Goal: Information Seeking & Learning: Learn about a topic

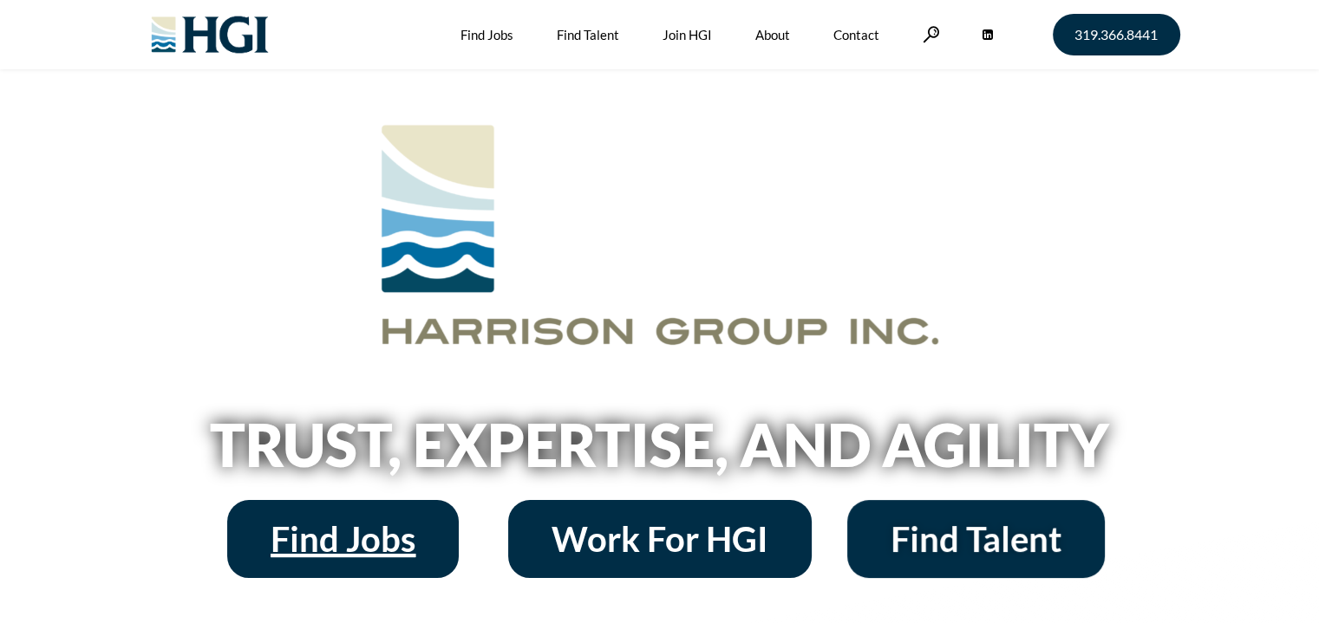
click at [352, 550] on span "Find Jobs" at bounding box center [342, 539] width 145 height 35
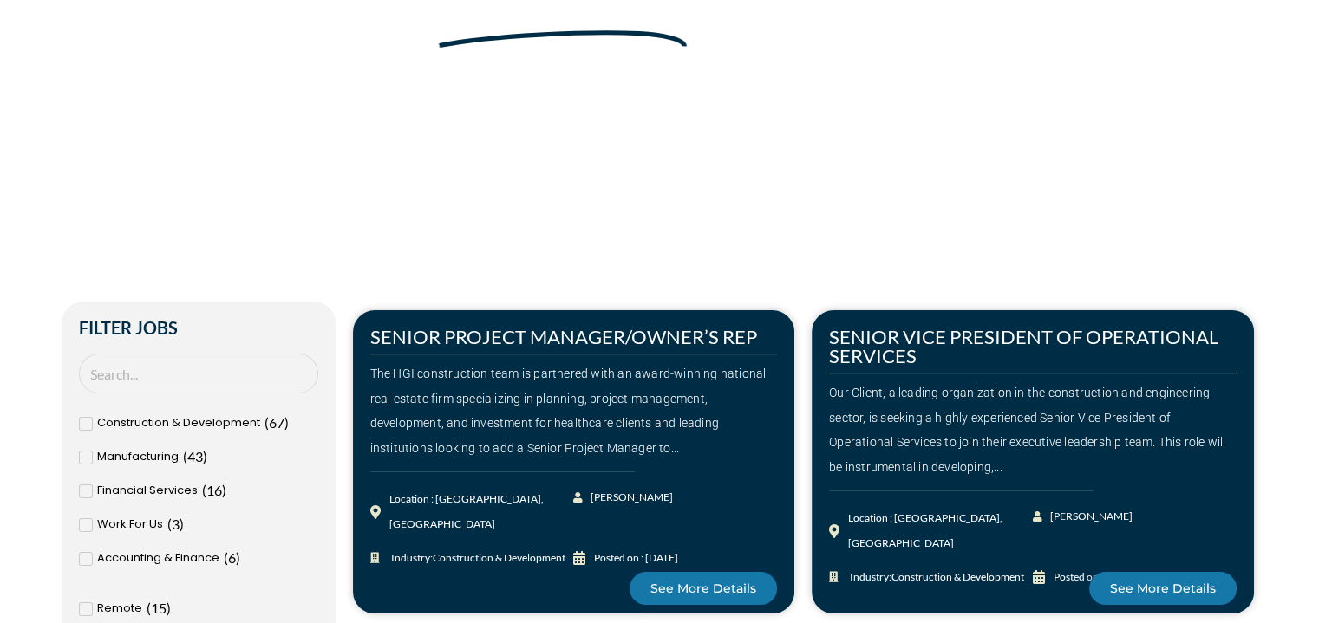
scroll to position [199, 0]
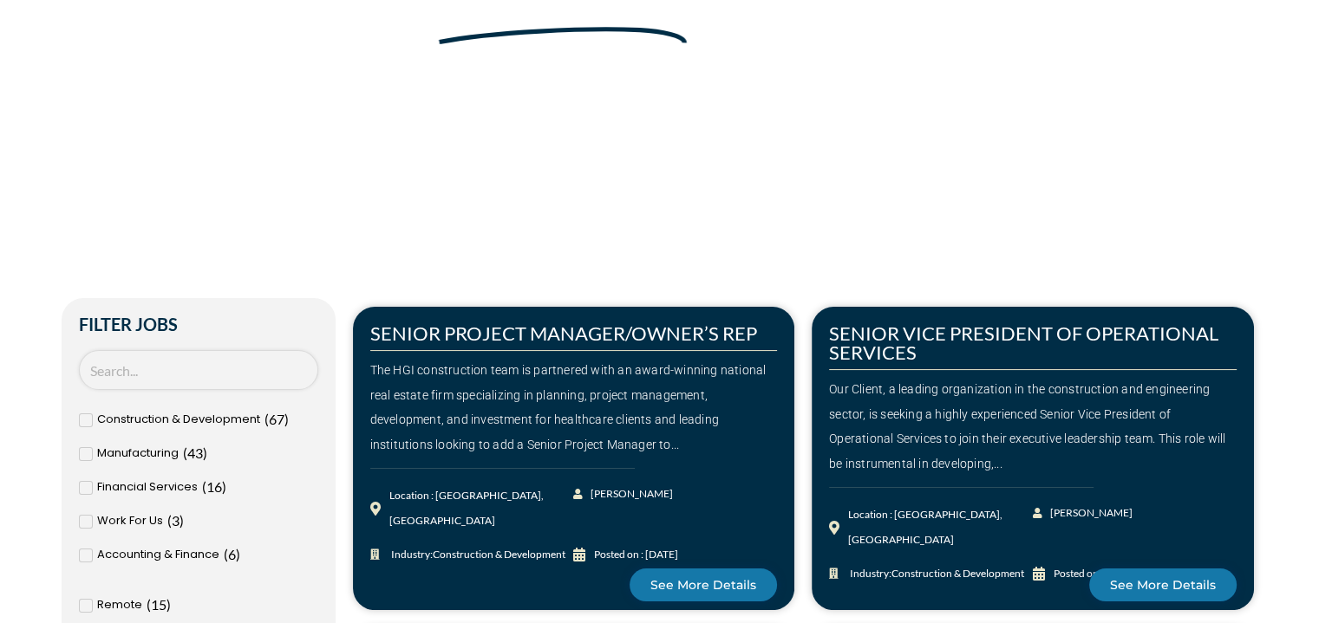
click at [145, 368] on input "Search Job" at bounding box center [198, 370] width 239 height 41
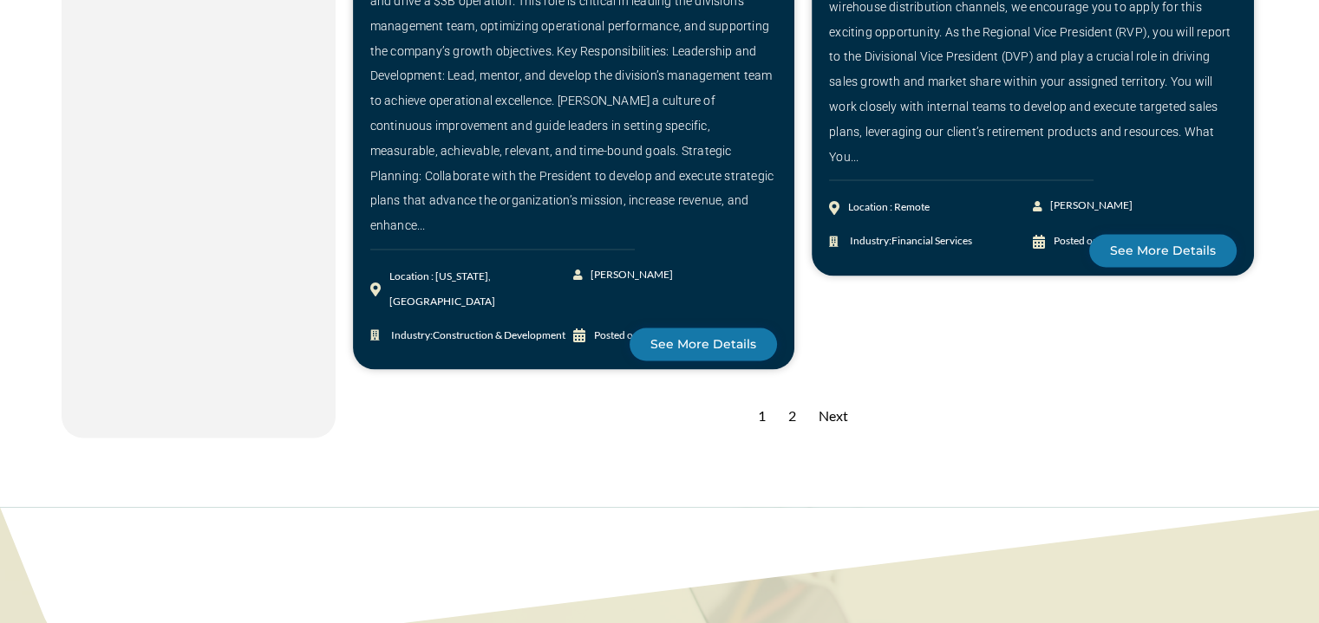
scroll to position [2618, 0]
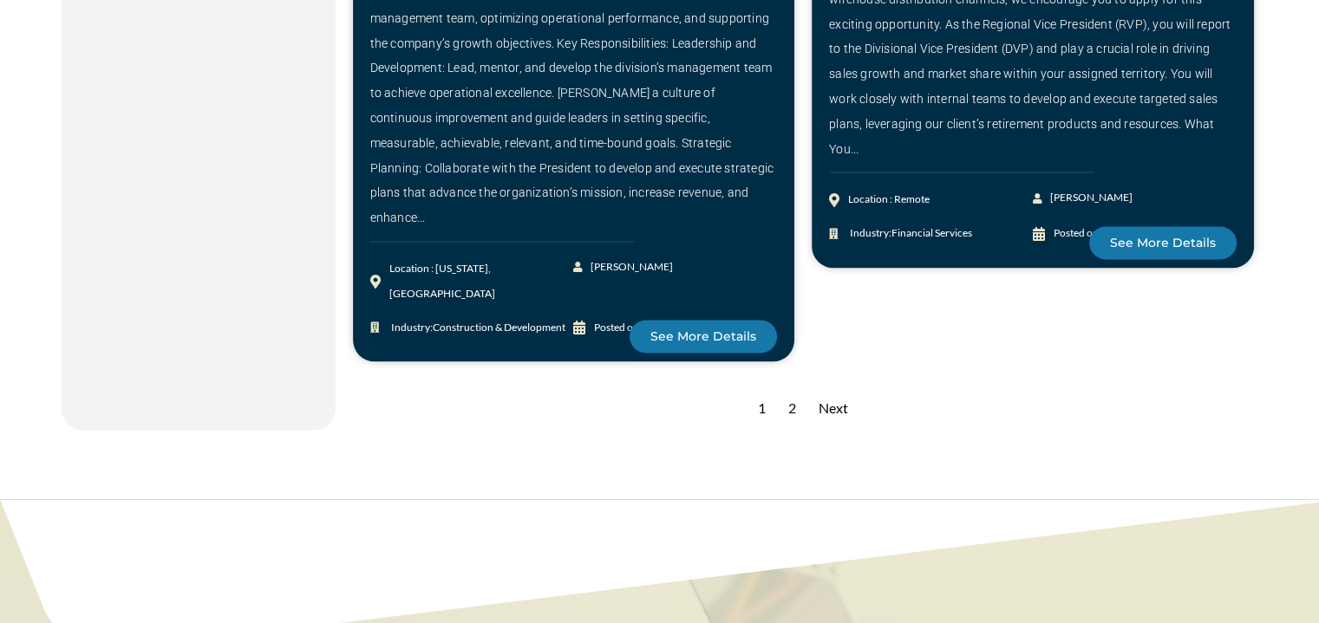
type input "president"
click at [830, 387] on div "Next" at bounding box center [833, 408] width 47 height 42
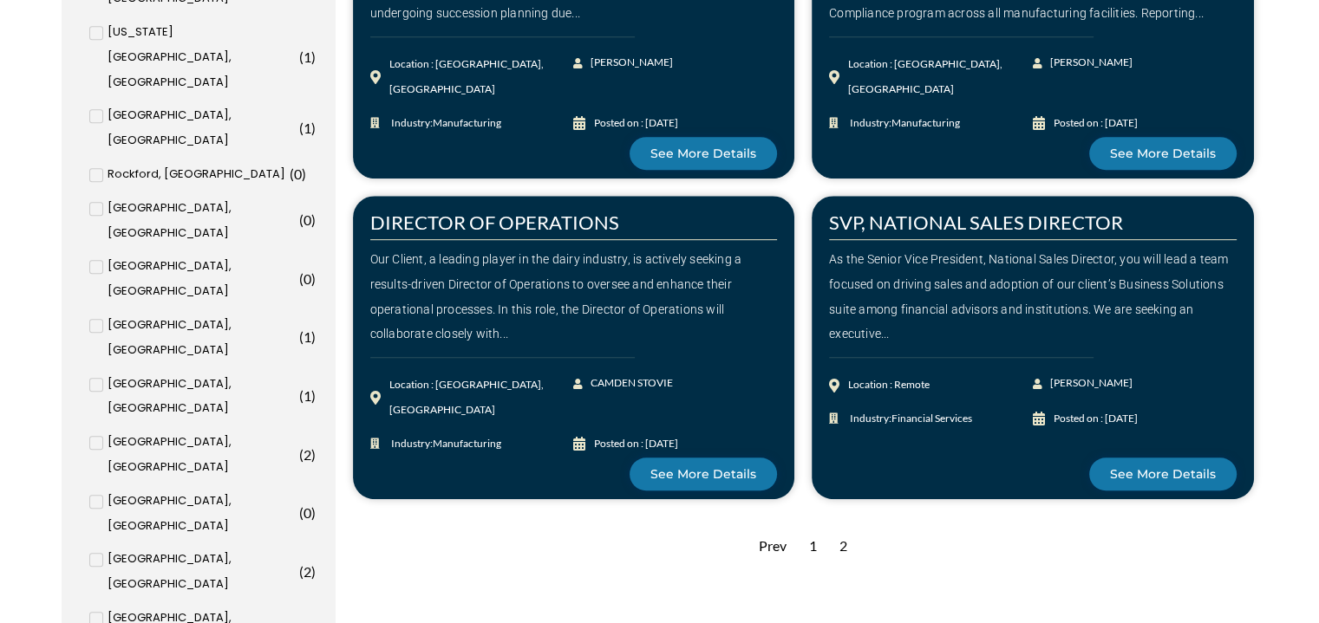
scroll to position [1002, 0]
